Goal: Task Accomplishment & Management: Manage account settings

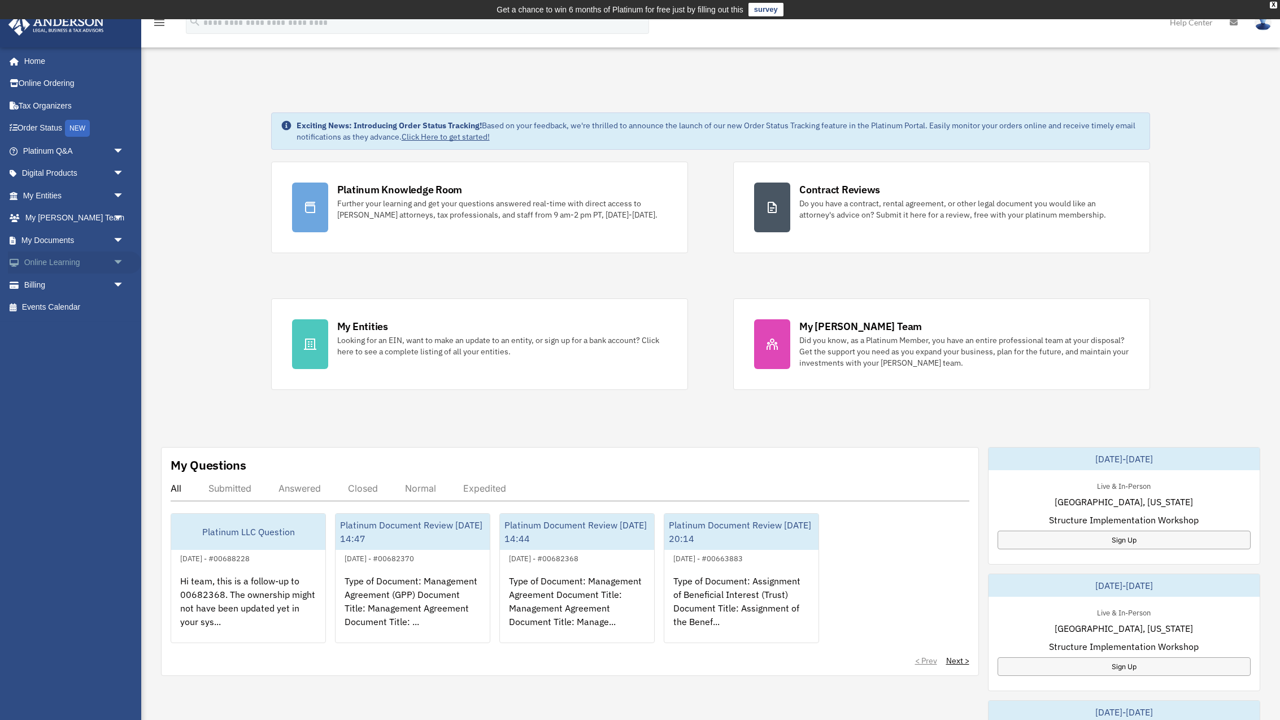
click at [73, 259] on link "Online Learning arrow_drop_down" at bounding box center [74, 262] width 133 height 23
click at [62, 282] on link "Billing arrow_drop_down" at bounding box center [74, 284] width 133 height 23
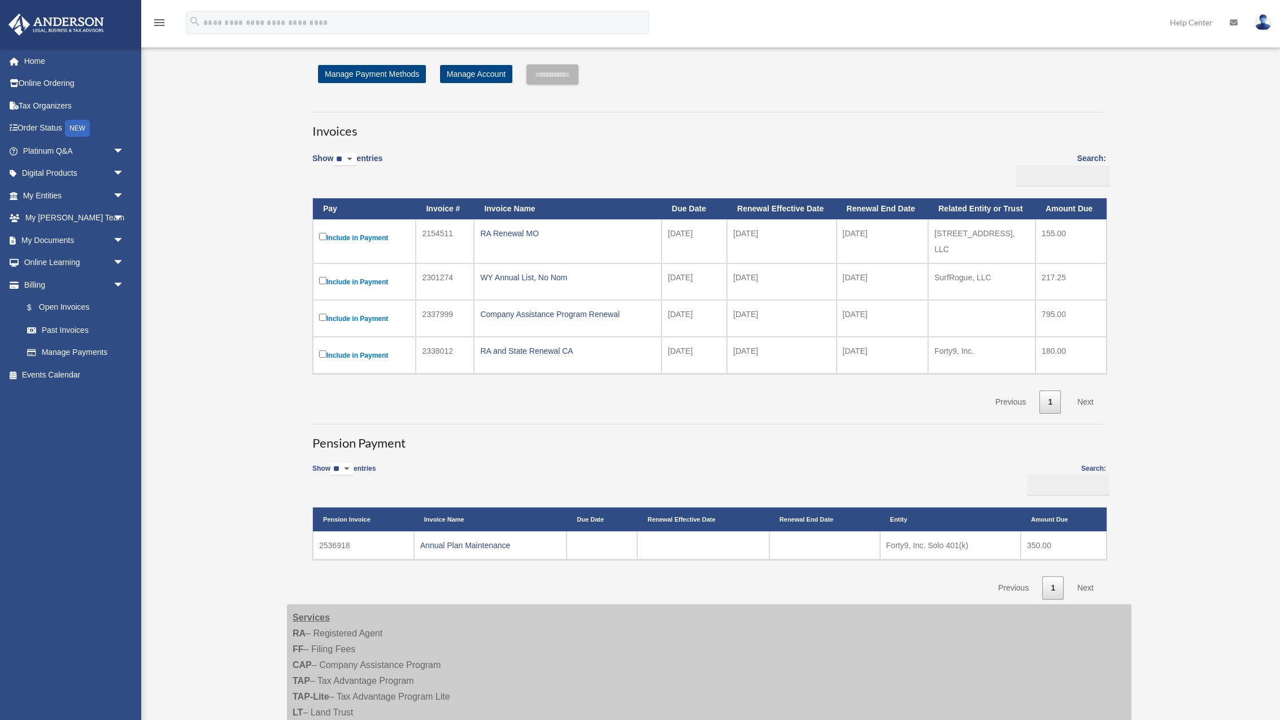
scroll to position [42, 0]
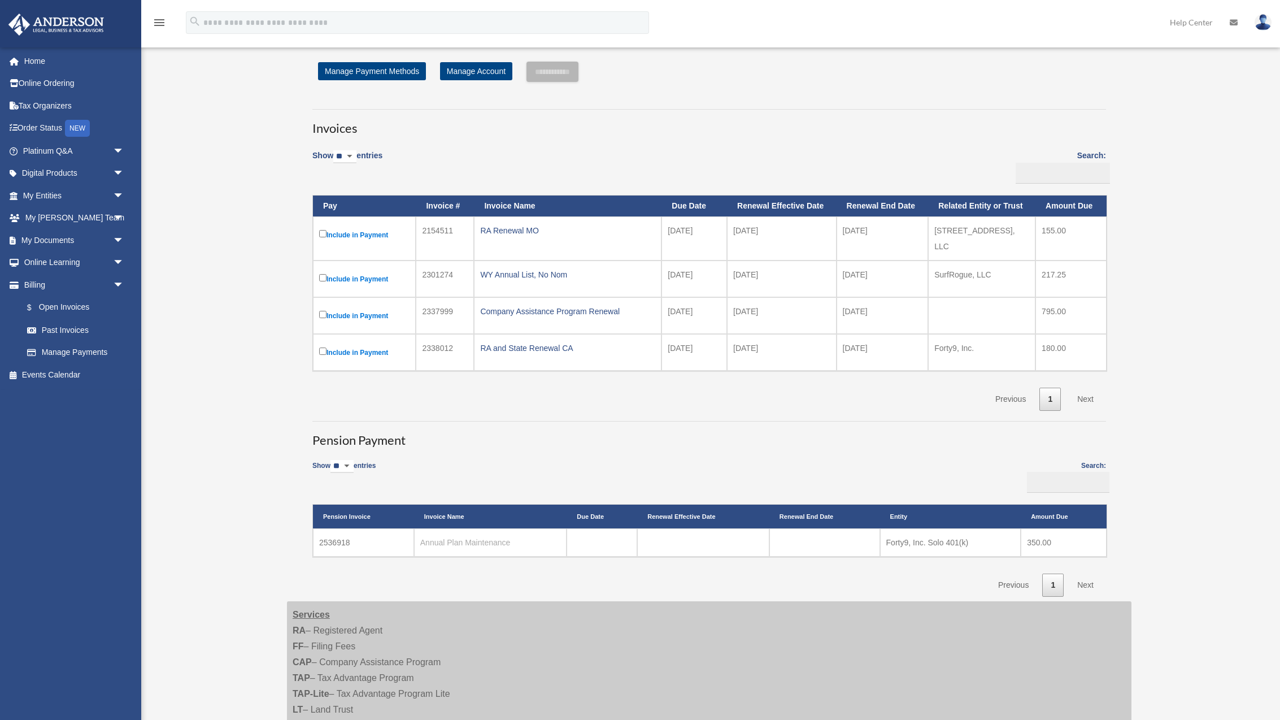
click at [472, 538] on link "Annual Plan Maintenance" at bounding box center [465, 542] width 90 height 9
click at [66, 329] on link "Past Invoices" at bounding box center [78, 330] width 125 height 23
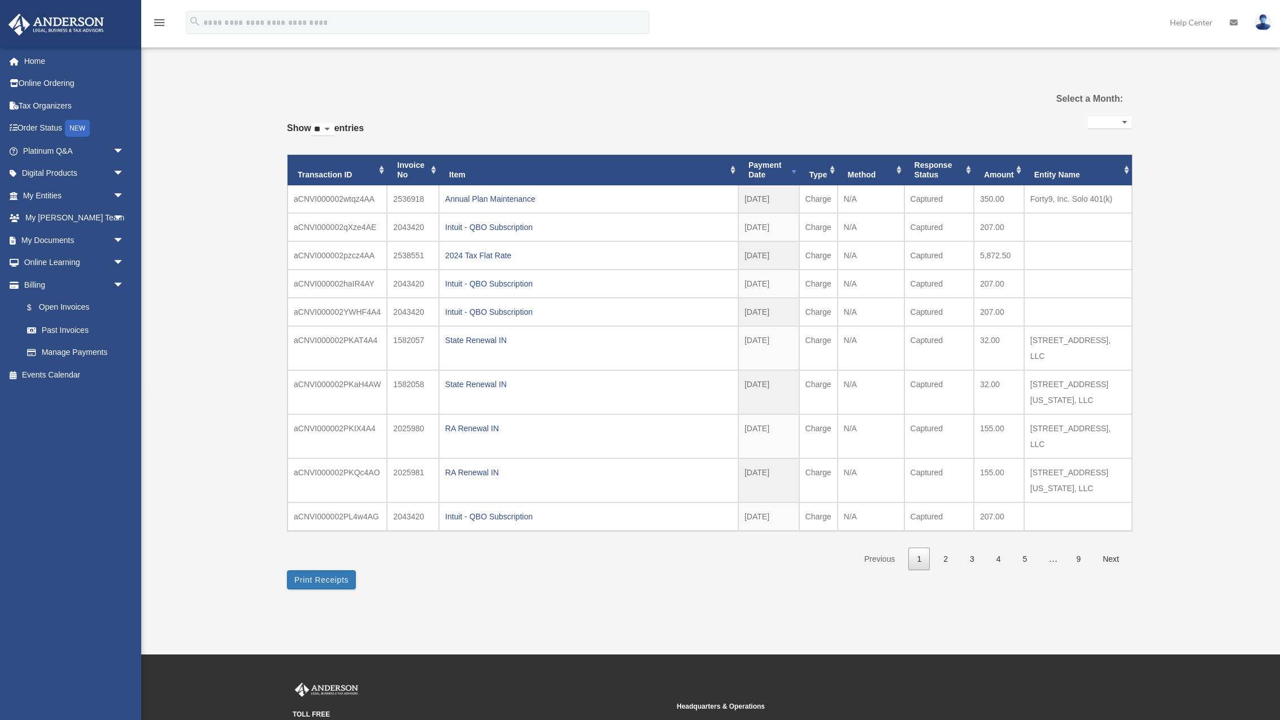
select select
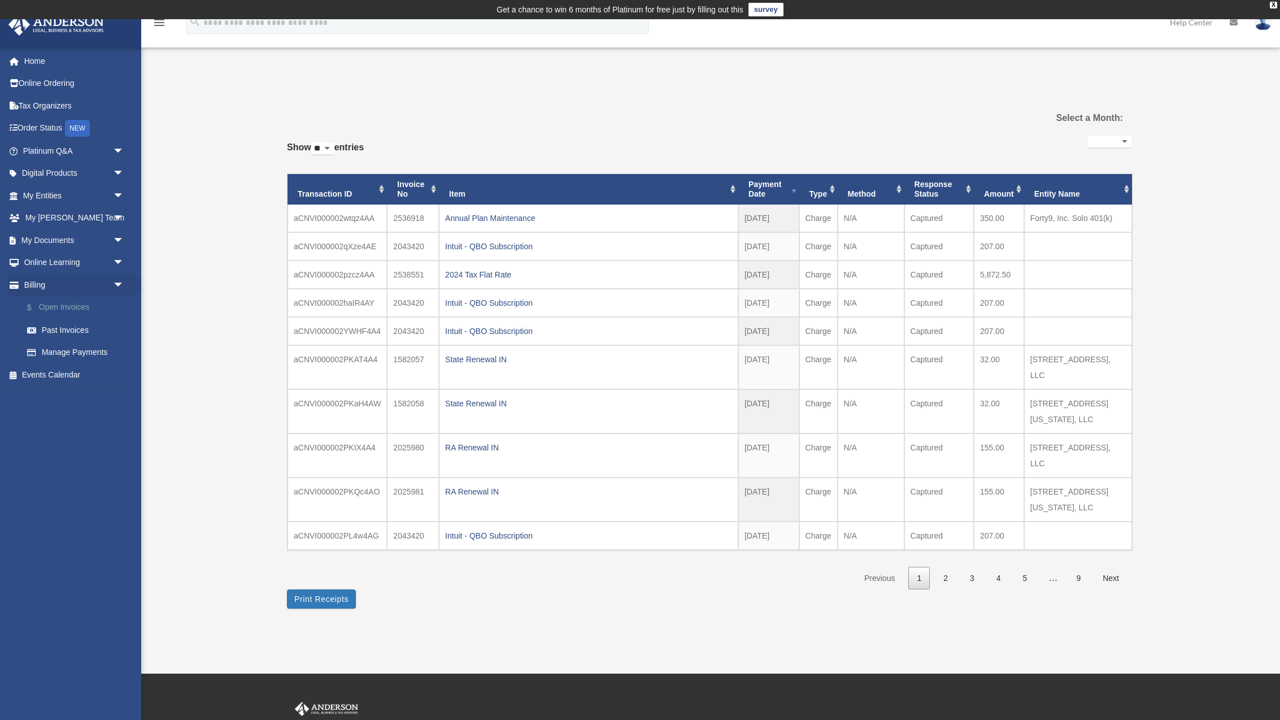
click at [70, 307] on link "$ Open Invoices" at bounding box center [78, 307] width 125 height 23
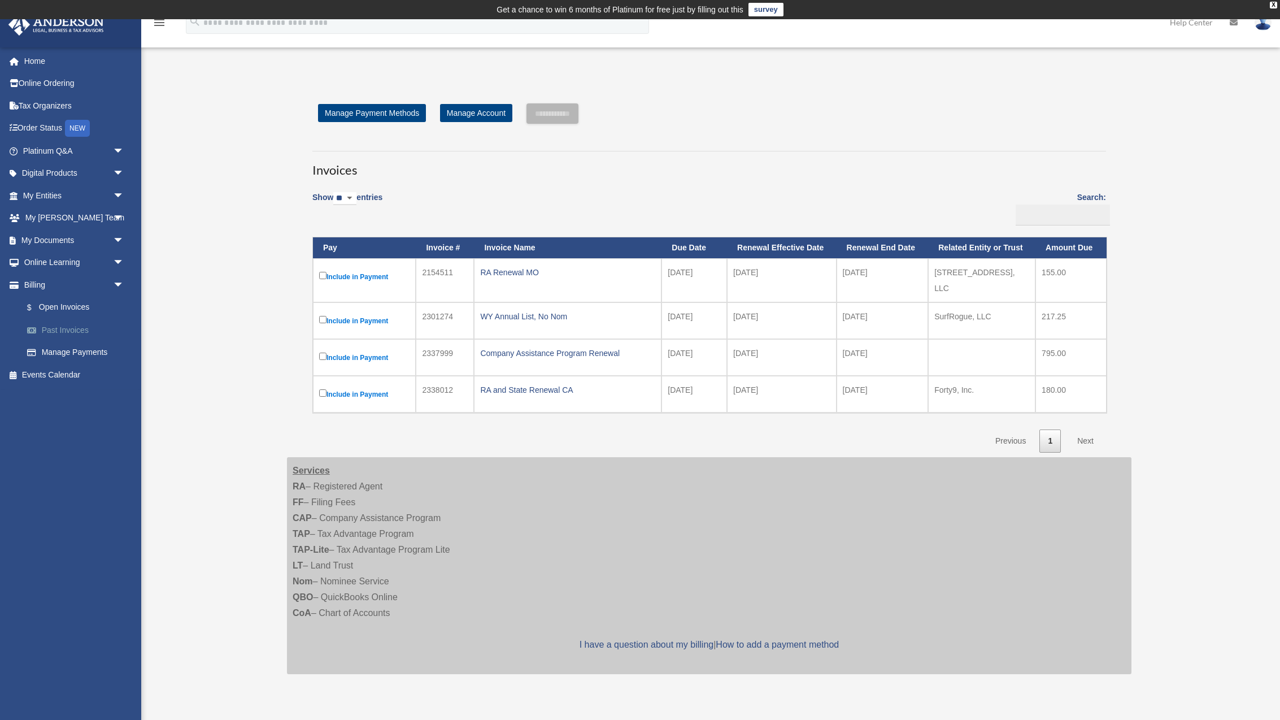
click at [50, 332] on link "Past Invoices" at bounding box center [78, 330] width 125 height 23
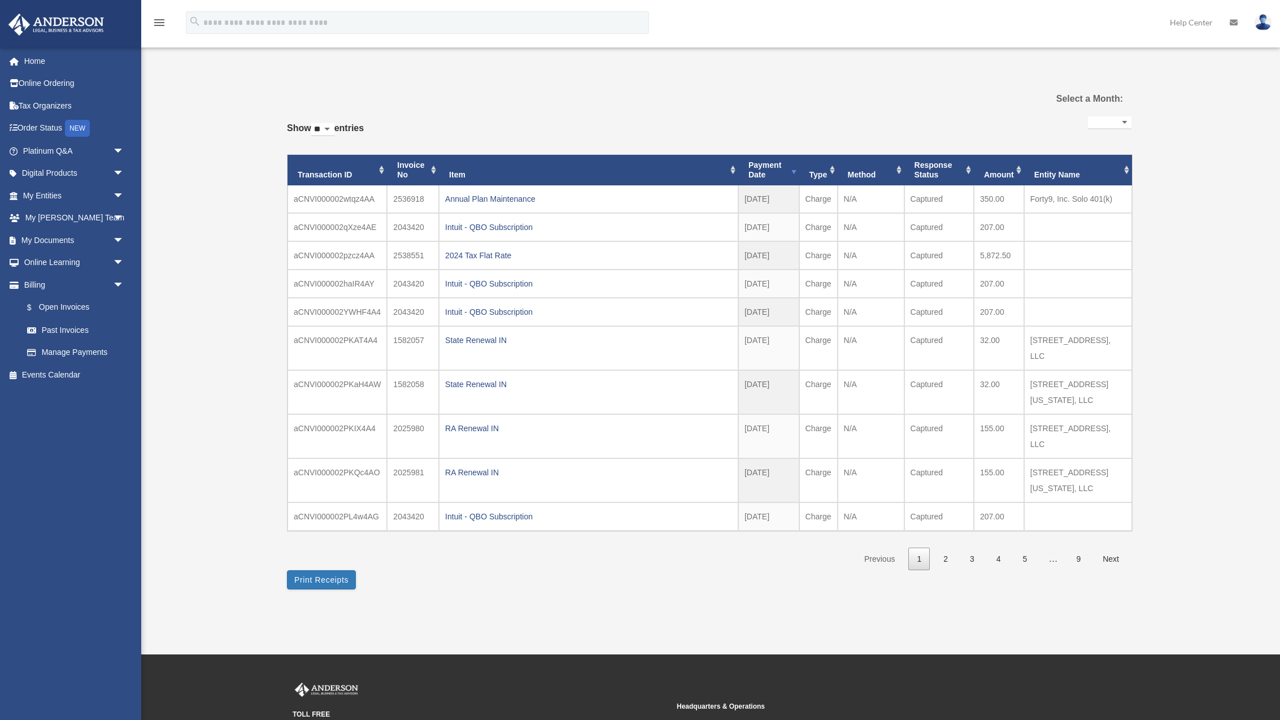
select select
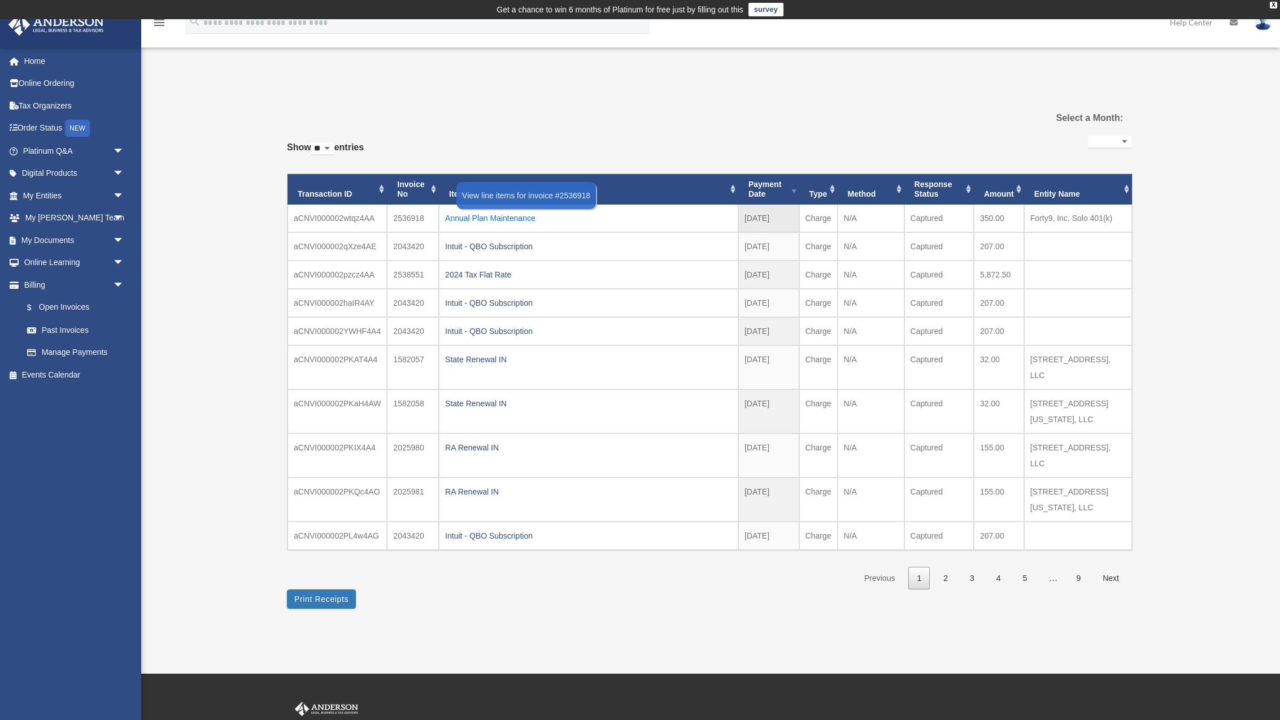
click at [504, 216] on div "Annual Plan Maintenance" at bounding box center [588, 218] width 287 height 16
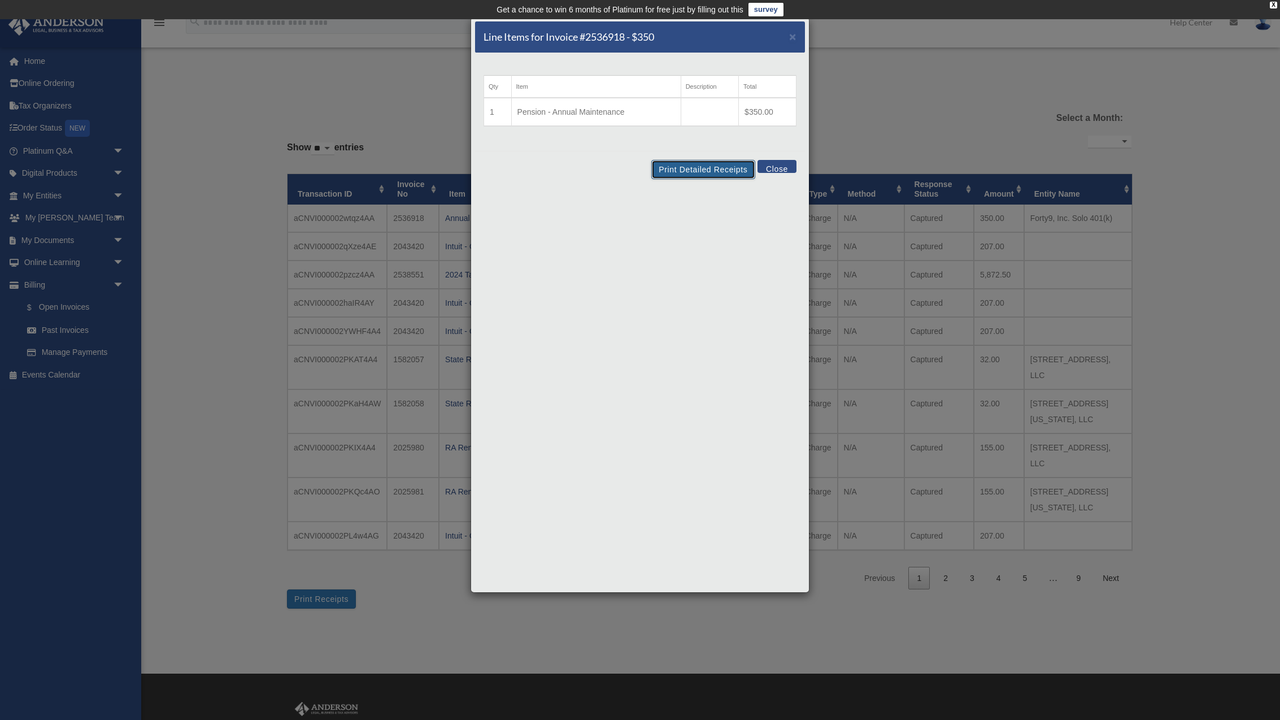
click at [705, 171] on button "Print Detailed Receipts" at bounding box center [702, 169] width 103 height 19
click at [781, 166] on button "Close" at bounding box center [777, 166] width 39 height 13
